Goal: Task Accomplishment & Management: Manage account settings

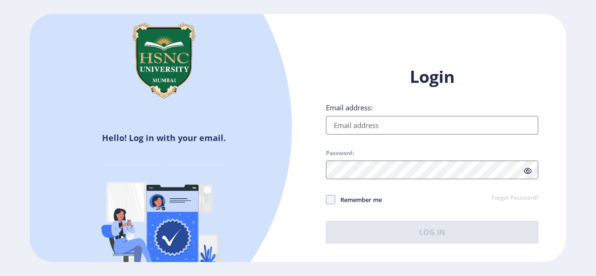
type input "[PERSON_NAME][EMAIL_ADDRESS][DOMAIN_NAME]"
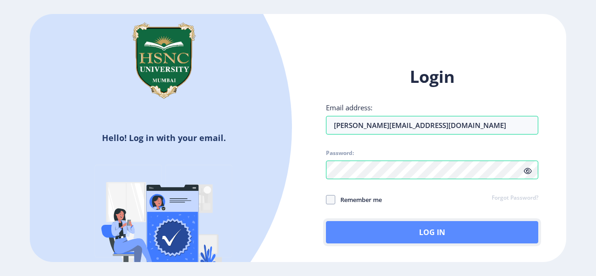
click at [341, 231] on button "Log In" at bounding box center [432, 232] width 212 height 22
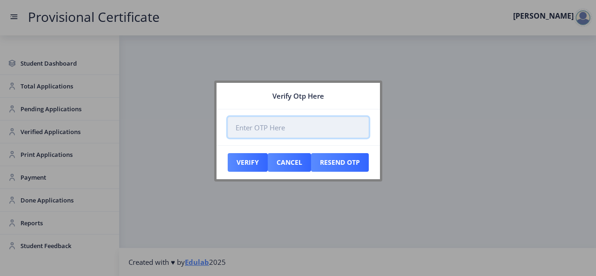
click at [303, 126] on input "number" at bounding box center [298, 127] width 141 height 21
paste input "237480"
type input "237480"
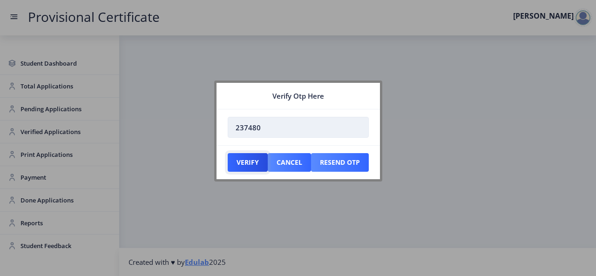
click at [228, 153] on button "Verify" at bounding box center [248, 162] width 40 height 19
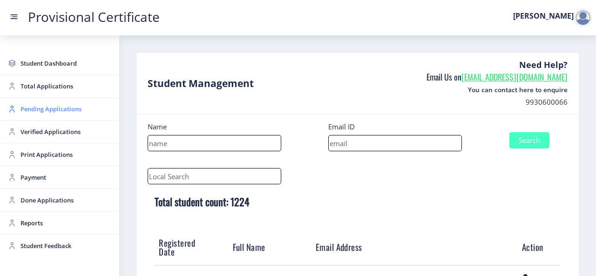
click at [56, 114] on link "Pending Applications" at bounding box center [59, 109] width 119 height 22
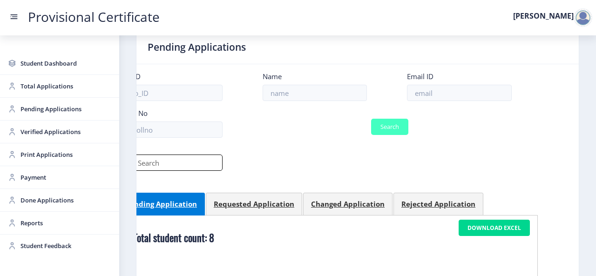
scroll to position [13, 0]
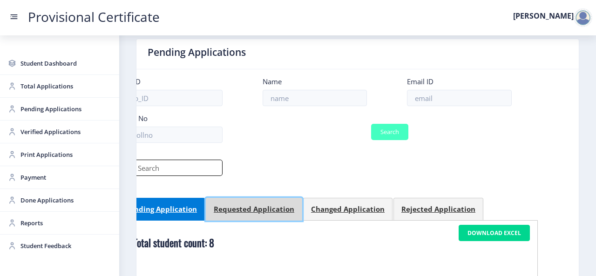
click at [242, 213] on div "Requested Application" at bounding box center [254, 208] width 81 height 9
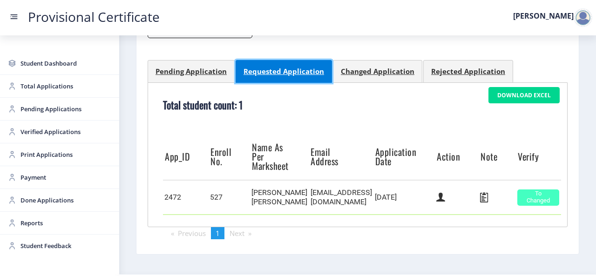
scroll to position [152, 0]
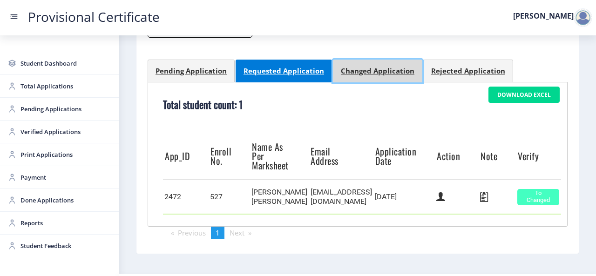
click at [341, 71] on div "Changed Application" at bounding box center [378, 70] width 74 height 9
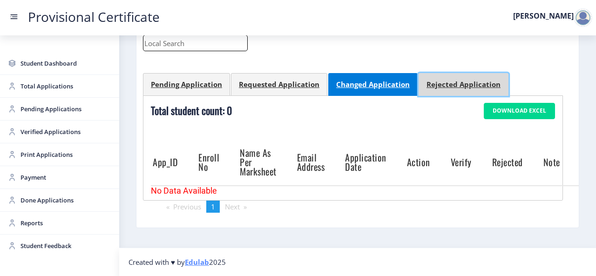
click at [431, 87] on div "Rejected Application" at bounding box center [463, 84] width 74 height 9
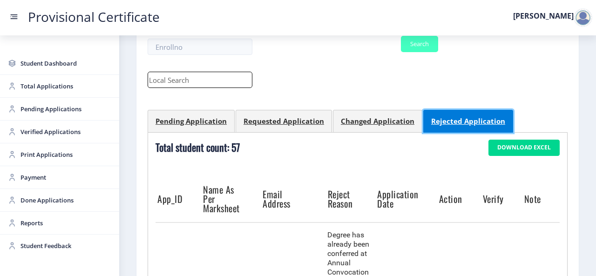
scroll to position [0, 0]
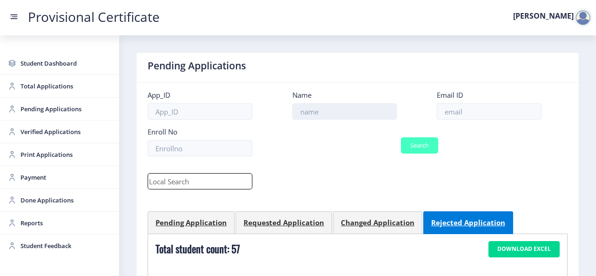
click at [298, 118] on input at bounding box center [344, 111] width 105 height 16
type input "[DEMOGRAPHIC_DATA]"
click at [401, 137] on button "Search" at bounding box center [419, 145] width 37 height 16
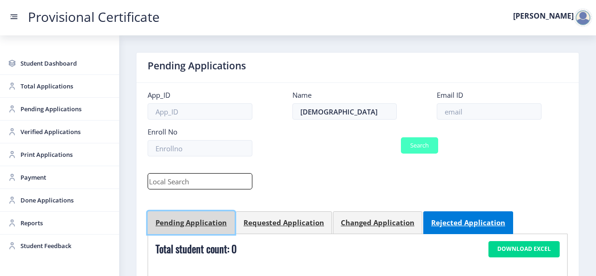
click at [208, 215] on link "Pending Application" at bounding box center [191, 222] width 87 height 23
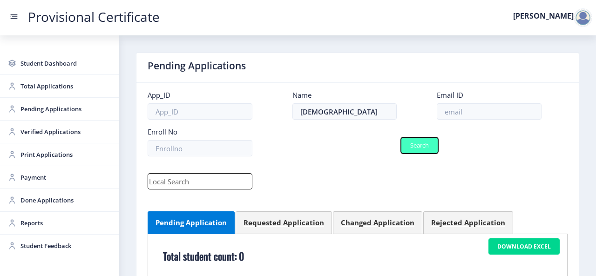
click at [419, 149] on button "Search" at bounding box center [419, 145] width 37 height 16
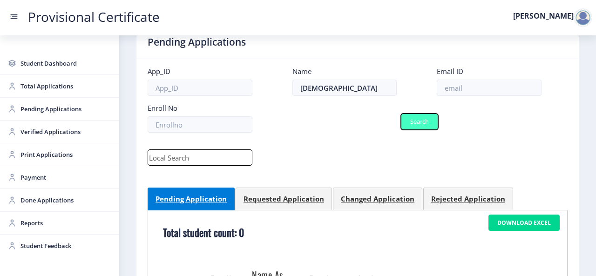
scroll to position [25, 0]
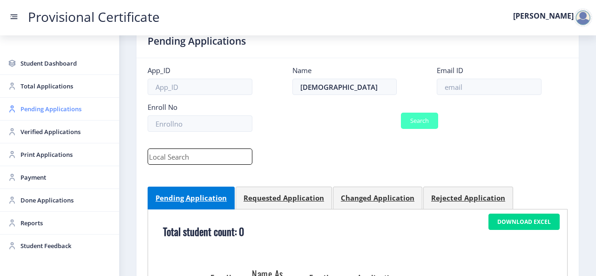
click at [79, 108] on span "Pending Applications" at bounding box center [65, 108] width 91 height 11
click at [60, 81] on span "Total Applications" at bounding box center [65, 86] width 91 height 11
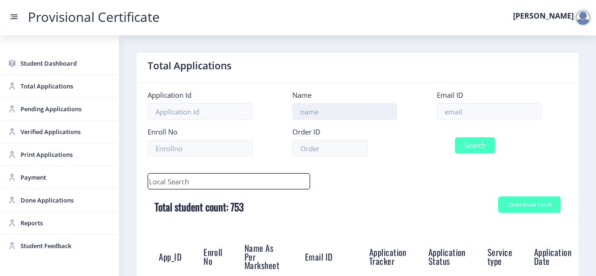
click at [325, 112] on input at bounding box center [344, 111] width 105 height 16
type input "[DEMOGRAPHIC_DATA]"
click at [455, 137] on button "Search" at bounding box center [475, 145] width 40 height 16
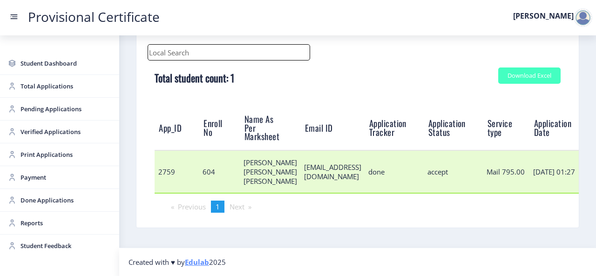
click at [336, 175] on td "[EMAIL_ADDRESS][DOMAIN_NAME]" at bounding box center [332, 171] width 64 height 43
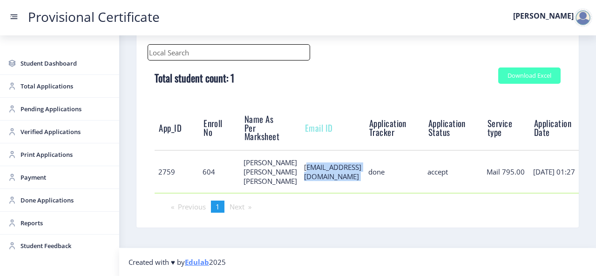
copy td "[EMAIL_ADDRESS][DOMAIN_NAME]"
click at [52, 161] on link "Print Applications" at bounding box center [59, 154] width 119 height 22
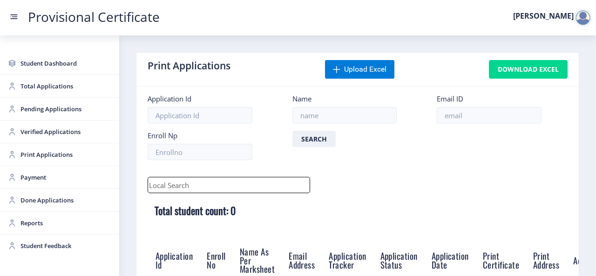
scroll to position [101, 0]
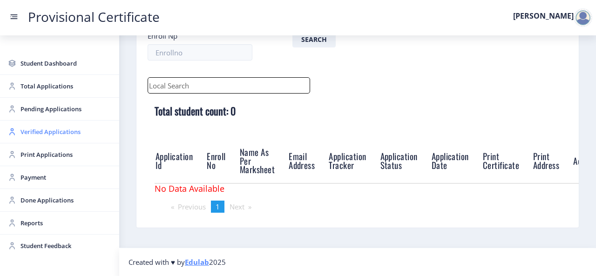
click at [50, 134] on span "Verified Applications" at bounding box center [65, 131] width 91 height 11
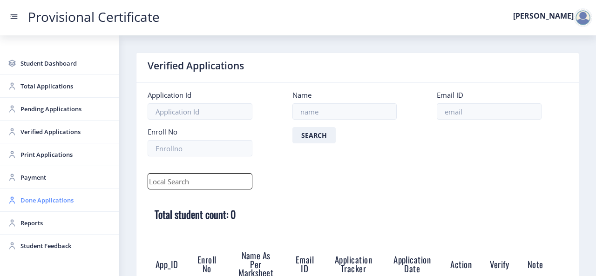
click at [67, 195] on span "Done Applications" at bounding box center [65, 200] width 91 height 11
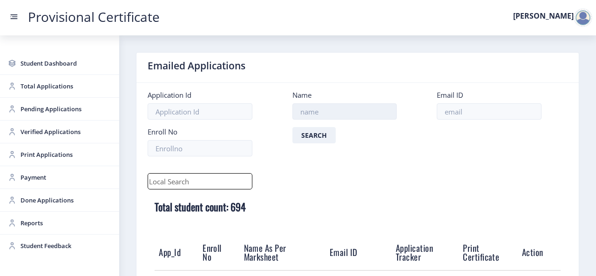
click at [321, 114] on input at bounding box center [344, 111] width 105 height 16
type input "[DEMOGRAPHIC_DATA]"
click at [292, 127] on button "Search" at bounding box center [313, 135] width 43 height 16
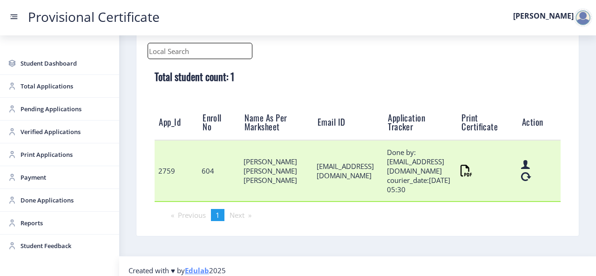
scroll to position [0, 38]
drag, startPoint x: 407, startPoint y: 179, endPoint x: 437, endPoint y: 179, distance: 30.7
click at [437, 179] on td "Done by:[EMAIL_ADDRESS][DOMAIN_NAME] courier_date:[DATE] 05:30" at bounding box center [420, 170] width 74 height 61
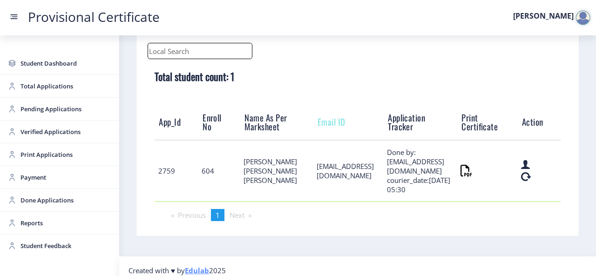
click at [313, 111] on th "Email ID" at bounding box center [348, 122] width 70 height 35
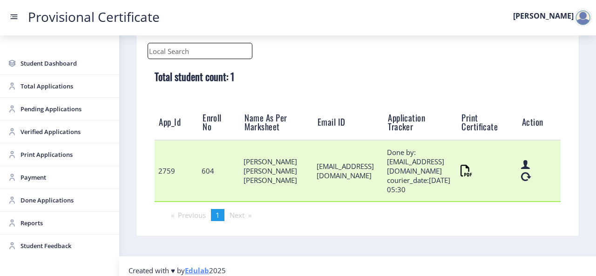
scroll to position [0, 0]
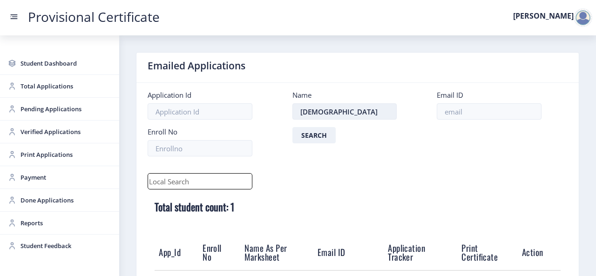
click at [343, 115] on input "[DEMOGRAPHIC_DATA]" at bounding box center [344, 111] width 105 height 16
click at [29, 69] on link "Student Dashboard" at bounding box center [59, 63] width 119 height 22
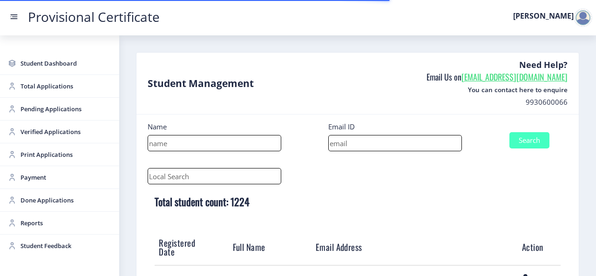
click at [222, 138] on input at bounding box center [215, 143] width 134 height 16
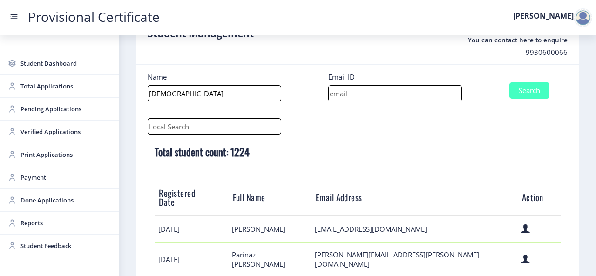
scroll to position [50, 0]
type input "[DEMOGRAPHIC_DATA]"
click at [514, 92] on button "Search" at bounding box center [529, 90] width 40 height 16
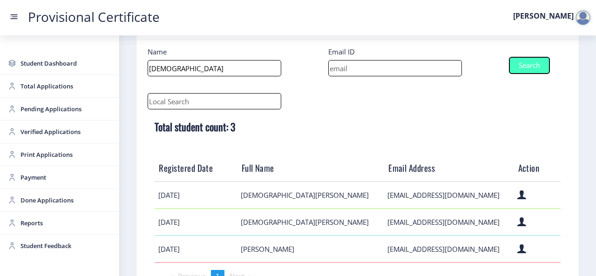
scroll to position [0, 0]
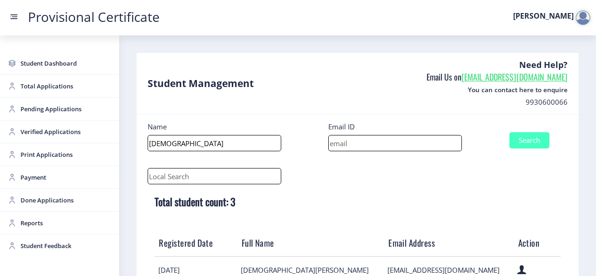
click at [289, 85] on nb-card-header "Student Management Need Help? Email Us on [EMAIL_ADDRESS][DOMAIN_NAME] You can …" at bounding box center [357, 84] width 442 height 62
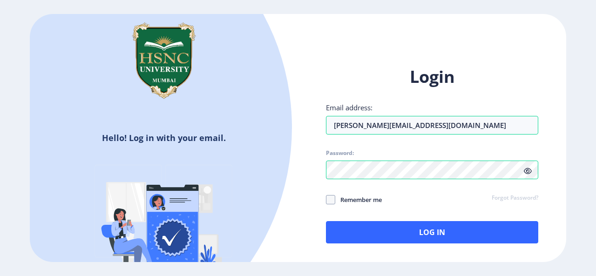
click at [185, 144] on div at bounding box center [53, 127] width 477 height 477
click at [65, 66] on div at bounding box center [53, 127] width 477 height 477
